Goal: Communication & Community: Participate in discussion

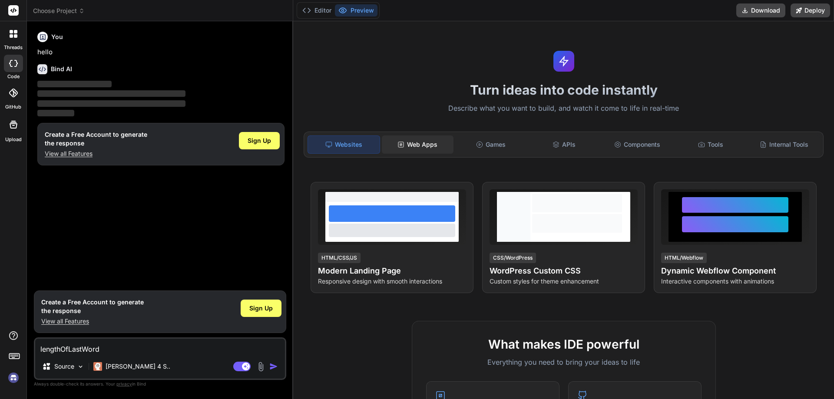
click at [408, 144] on div "Web Apps" at bounding box center [418, 144] width 72 height 18
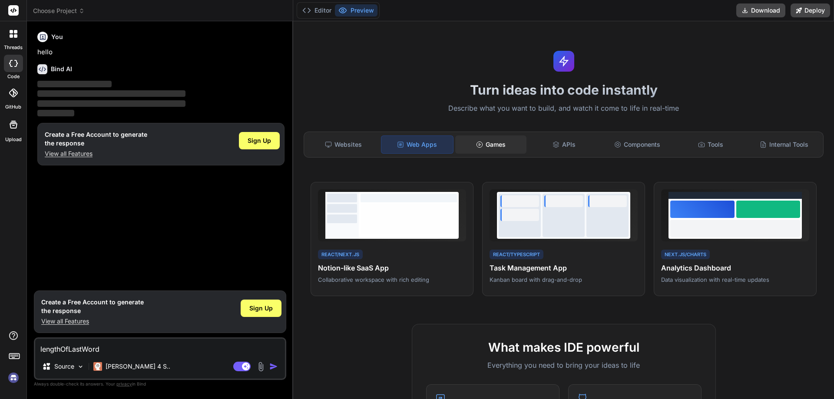
click at [477, 140] on div "Games" at bounding box center [491, 144] width 72 height 18
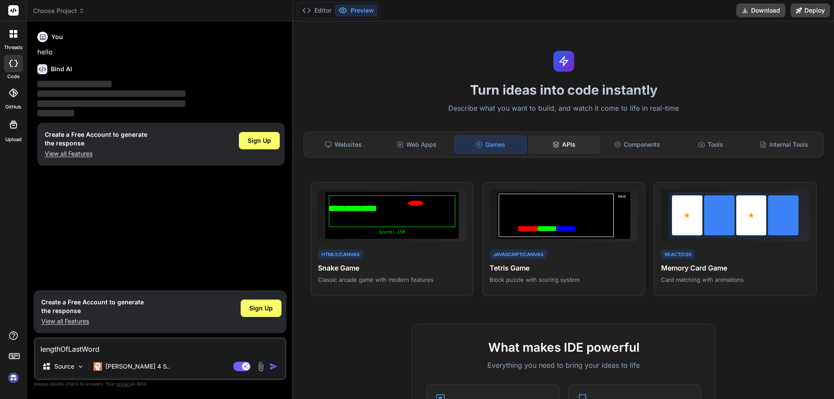
click at [553, 145] on icon at bounding box center [556, 145] width 6 height 1
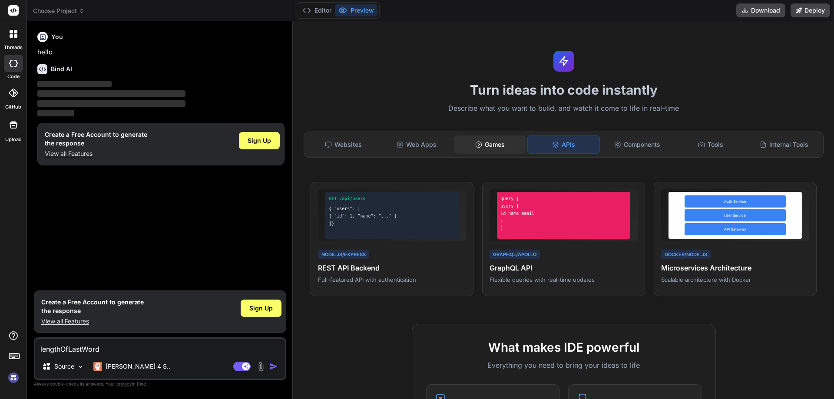
click at [489, 145] on div "Games" at bounding box center [490, 144] width 72 height 18
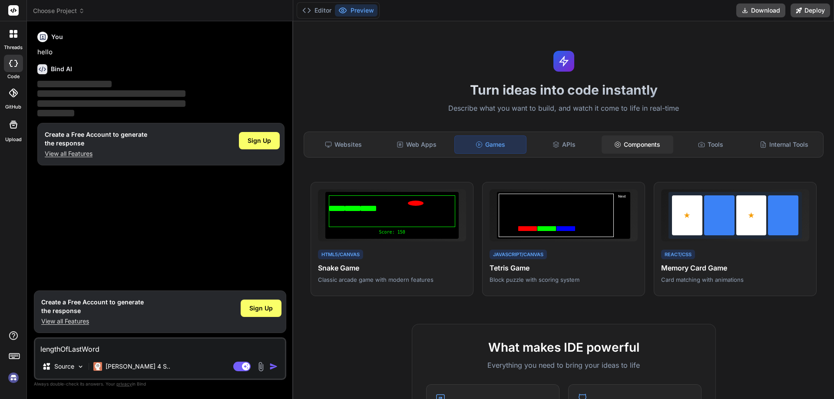
click at [637, 143] on div "Components" at bounding box center [637, 144] width 72 height 18
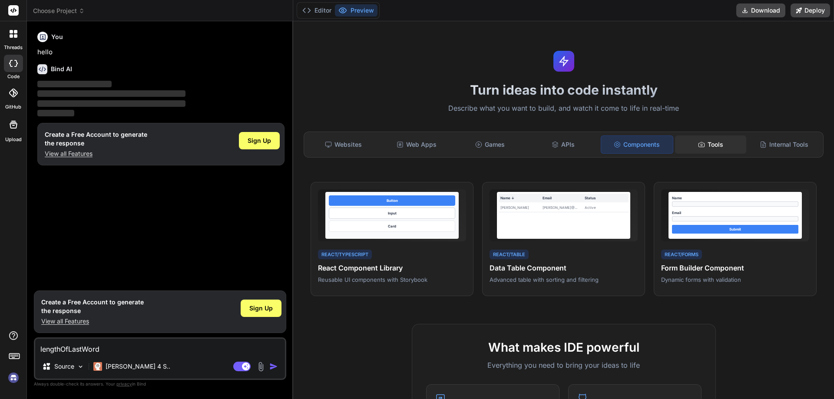
click at [710, 143] on div "Tools" at bounding box center [711, 144] width 72 height 18
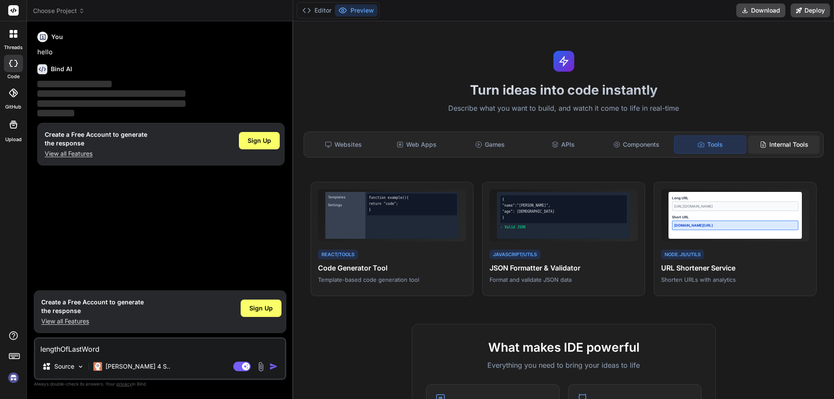
click at [756, 139] on div "Internal Tools" at bounding box center [784, 144] width 72 height 18
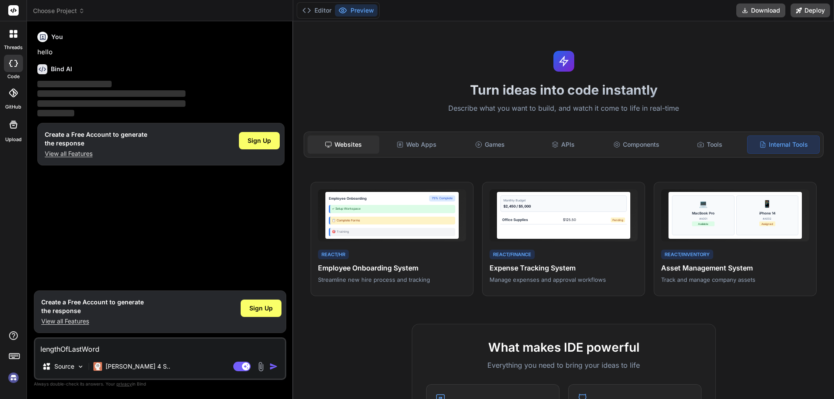
click at [356, 153] on div "Websites" at bounding box center [343, 144] width 72 height 18
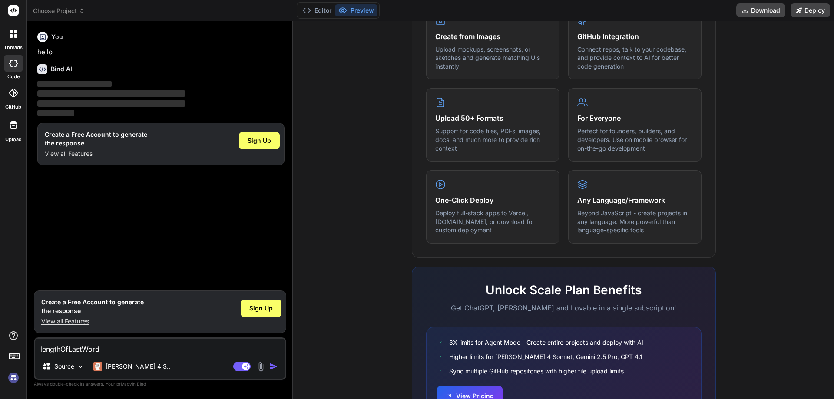
scroll to position [429, 0]
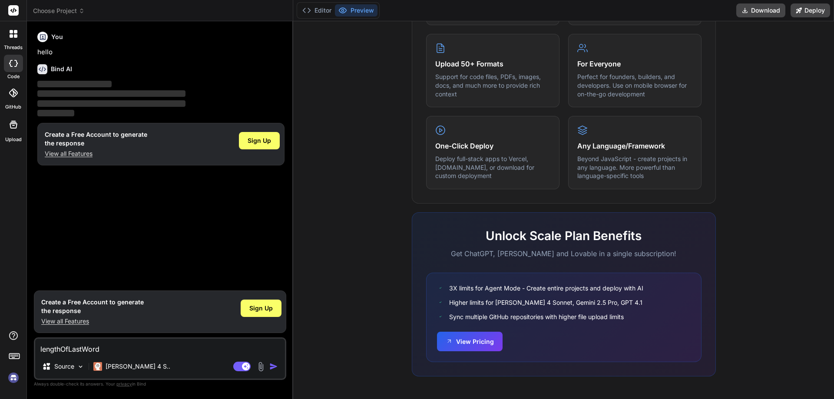
click at [15, 30] on icon at bounding box center [15, 31] width 3 height 3
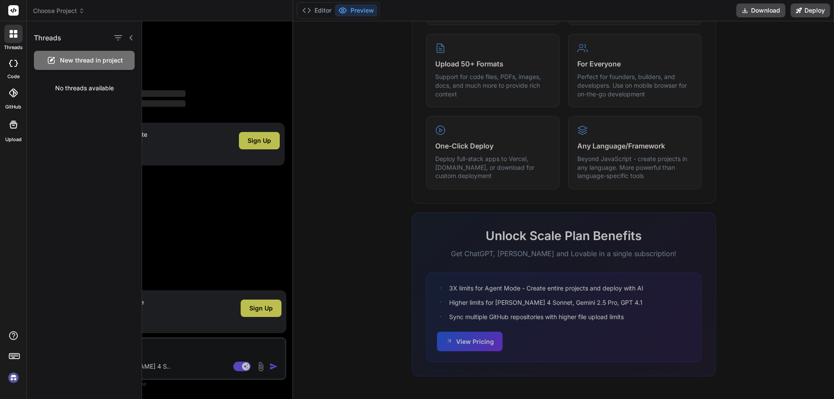
click at [75, 68] on div "New thread in project" at bounding box center [84, 60] width 101 height 19
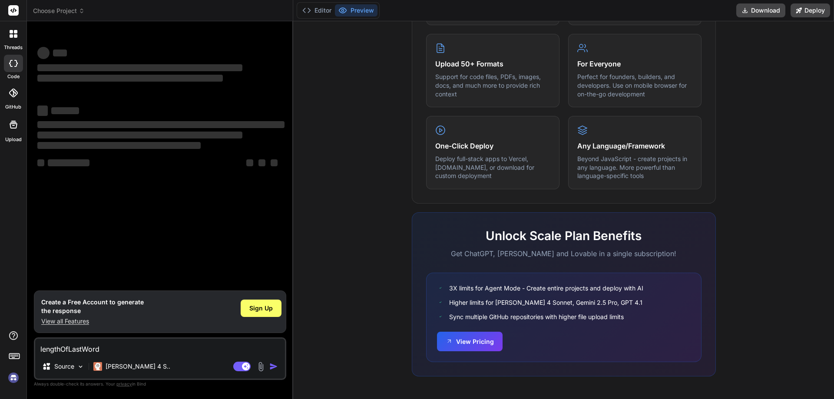
type textarea "x"
